Goal: Check status: Check status

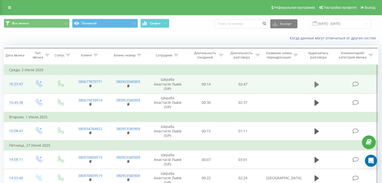
click at [313, 82] on button at bounding box center [317, 85] width 8 height 8
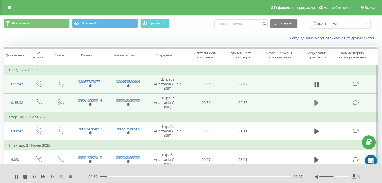
click at [317, 100] on icon at bounding box center [316, 103] width 5 height 6
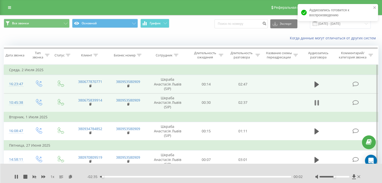
click at [316, 99] on icon at bounding box center [316, 102] width 5 height 7
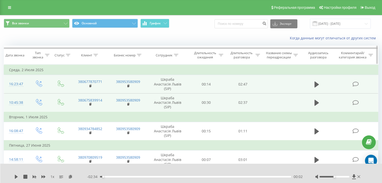
click at [18, 53] on div "Дата звонка" at bounding box center [15, 55] width 19 height 4
click at [24, 55] on div "Дата звонка" at bounding box center [15, 55] width 19 height 4
click at [19, 71] on td "Среда, 2 Июля 2025" at bounding box center [191, 70] width 374 height 10
click at [343, 24] on input "[DATE] - [DATE]" at bounding box center [340, 24] width 61 height 10
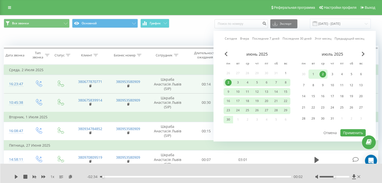
click at [361, 53] on div "июль 2025" at bounding box center [332, 54] width 67 height 5
click at [363, 53] on span "Next Month" at bounding box center [362, 54] width 3 height 5
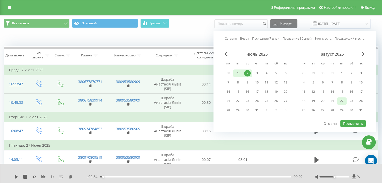
click at [341, 101] on div "22" at bounding box center [341, 101] width 7 height 7
click at [350, 101] on div "23" at bounding box center [351, 101] width 7 height 7
click at [349, 121] on button "Применить" at bounding box center [352, 123] width 25 height 7
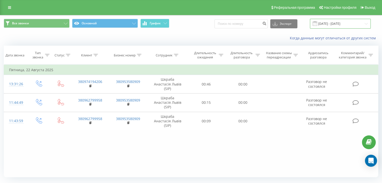
click at [348, 21] on input "[DATE] - [DATE]" at bounding box center [340, 24] width 61 height 10
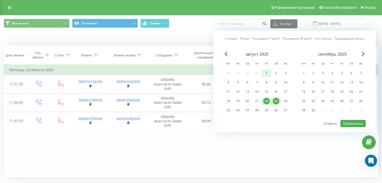
click at [266, 73] on div "1" at bounding box center [266, 73] width 7 height 7
click at [283, 109] on div "31" at bounding box center [285, 110] width 7 height 7
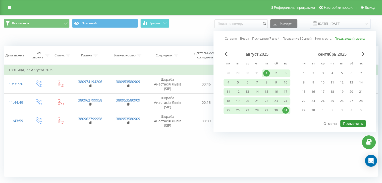
click at [347, 124] on button "Применить" at bounding box center [352, 123] width 25 height 7
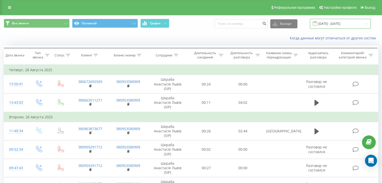
click at [335, 24] on input "[DATE] - [DATE]" at bounding box center [340, 24] width 61 height 10
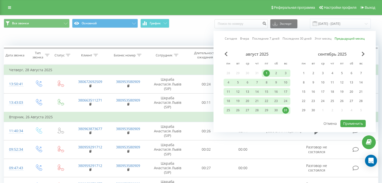
click at [360, 55] on div "сентябрь 2025" at bounding box center [332, 54] width 67 height 5
click at [306, 72] on div "1" at bounding box center [303, 73] width 7 height 7
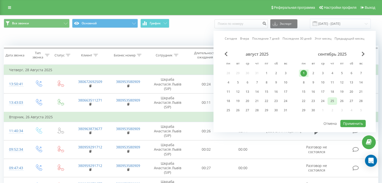
click at [334, 100] on div "25" at bounding box center [332, 101] width 7 height 7
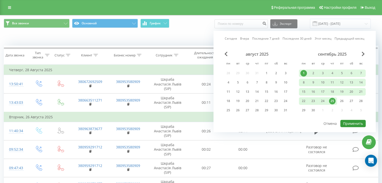
click at [350, 121] on button "Применить" at bounding box center [352, 123] width 25 height 7
type input "[DATE] - [DATE]"
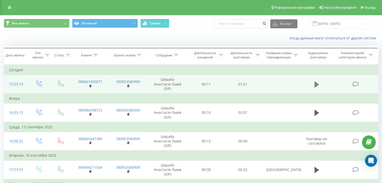
click at [316, 83] on icon at bounding box center [316, 84] width 5 height 6
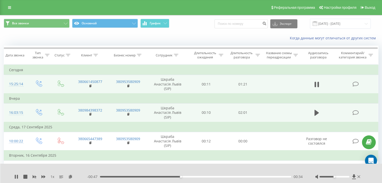
click at [322, 107] on td at bounding box center [316, 113] width 35 height 19
click at [319, 109] on button at bounding box center [317, 113] width 8 height 8
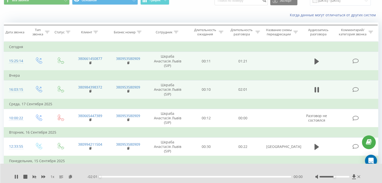
scroll to position [50, 0]
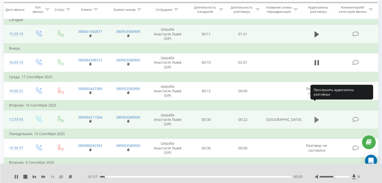
click at [314, 117] on icon at bounding box center [316, 120] width 5 height 6
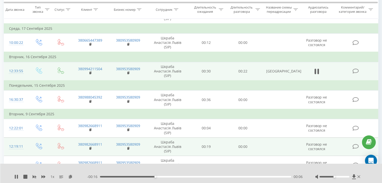
scroll to position [100, 0]
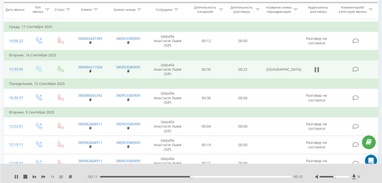
click at [317, 66] on icon at bounding box center [316, 69] width 5 height 7
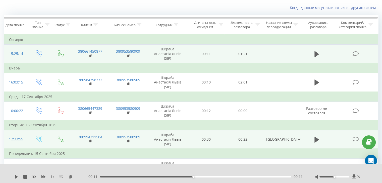
scroll to position [0, 0]
